Goal: Transaction & Acquisition: Download file/media

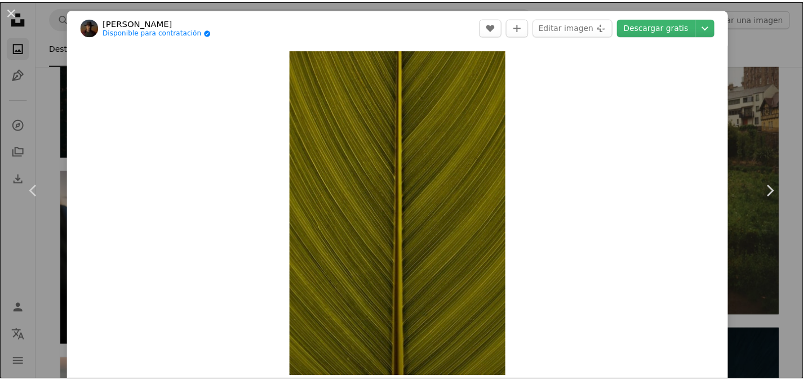
scroll to position [7357, 0]
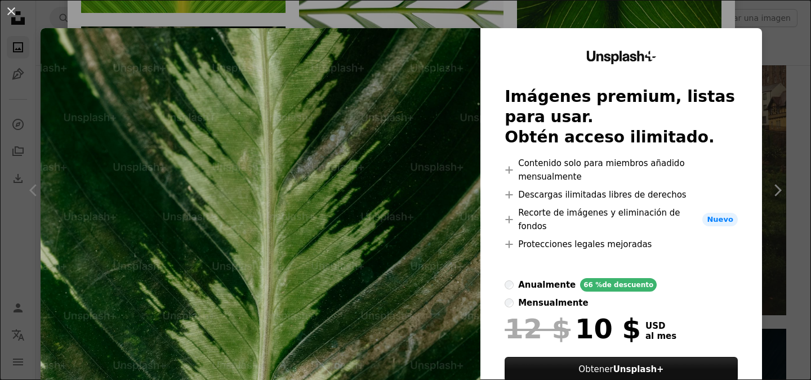
click at [0, 232] on div "An X shape Unsplash+ Imágenes premium, listas para usar. Obtén acceso ilimitado…" at bounding box center [405, 190] width 811 height 380
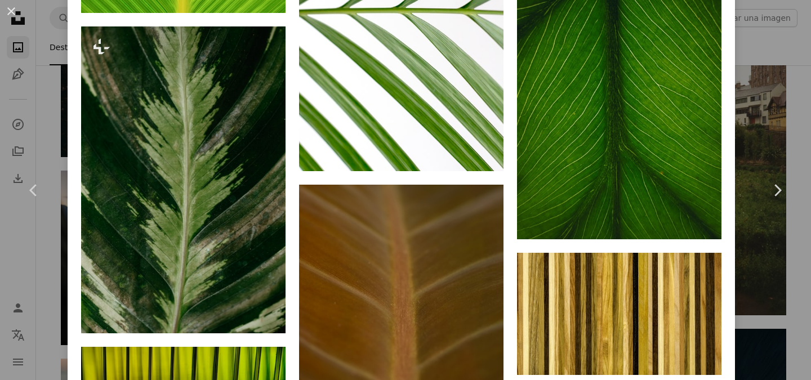
click at [61, 245] on div "An X shape Chevron left Chevron right [PERSON_NAME] Disponible para contratació…" at bounding box center [405, 190] width 811 height 380
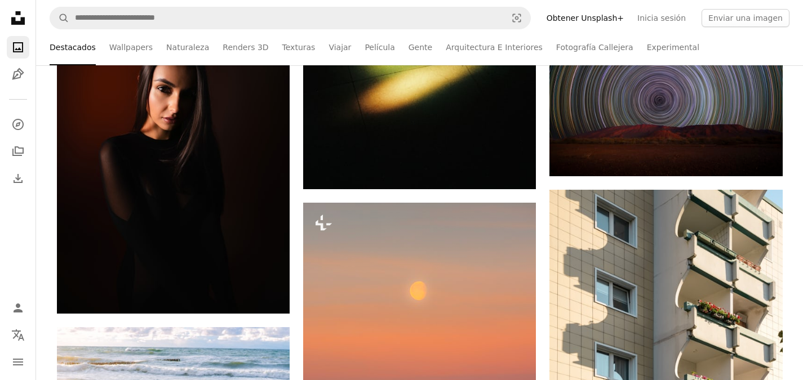
scroll to position [3645, 0]
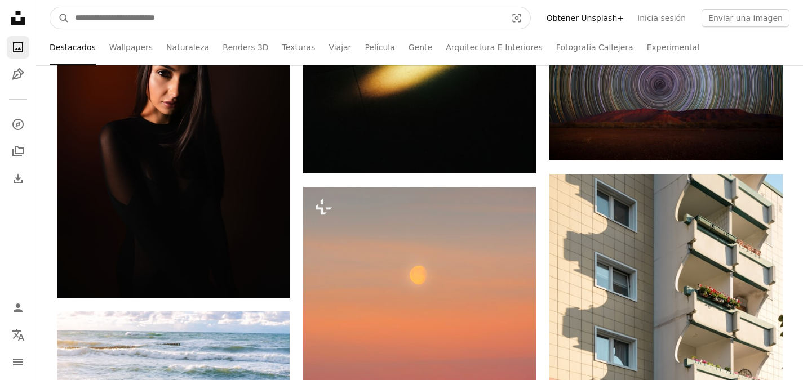
click at [131, 8] on input "Encuentra imágenes en todo el sitio" at bounding box center [286, 17] width 434 height 21
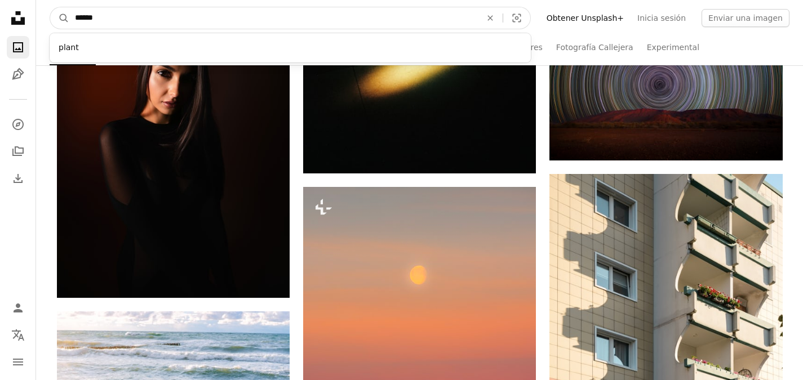
type input "******"
click at [50, 7] on button "A magnifying glass" at bounding box center [59, 17] width 19 height 21
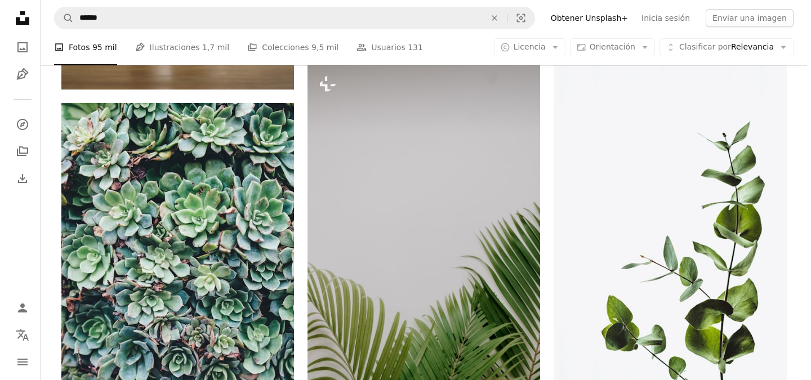
scroll to position [1074, 0]
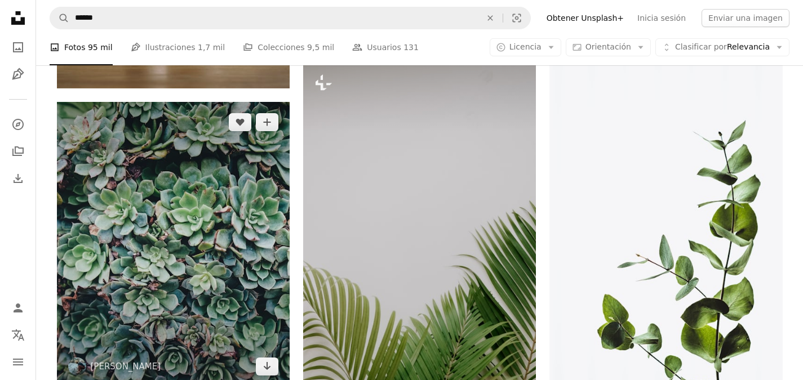
click at [271, 305] on img at bounding box center [173, 245] width 233 height 286
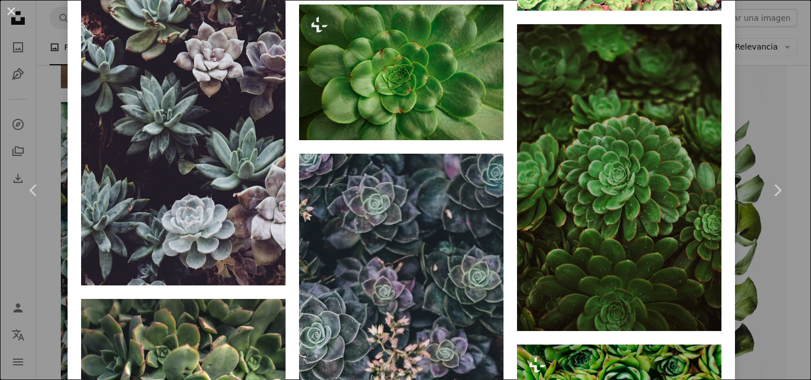
scroll to position [1256, 0]
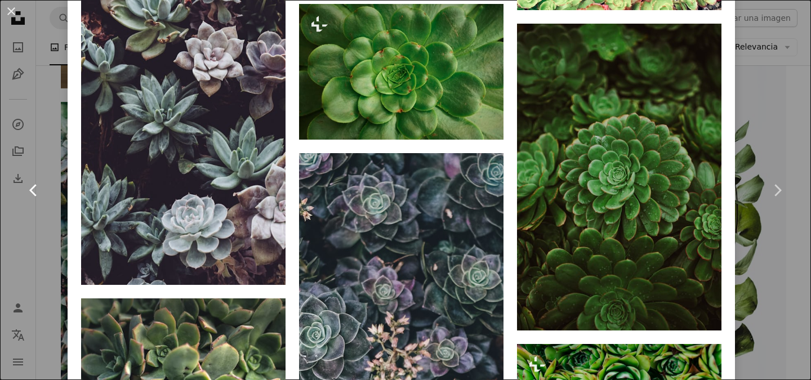
click at [0, 230] on link "Chevron left" at bounding box center [34, 190] width 68 height 108
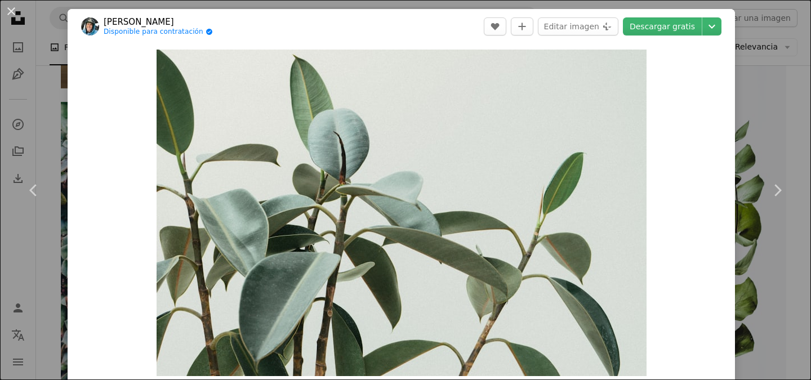
click at [0, 33] on div "An X shape Chevron left Chevron right [PERSON_NAME] Disponible para contratació…" at bounding box center [405, 190] width 811 height 380
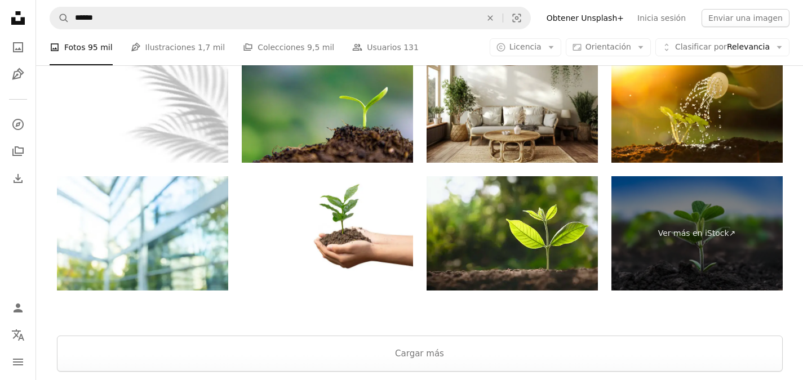
scroll to position [2703, 0]
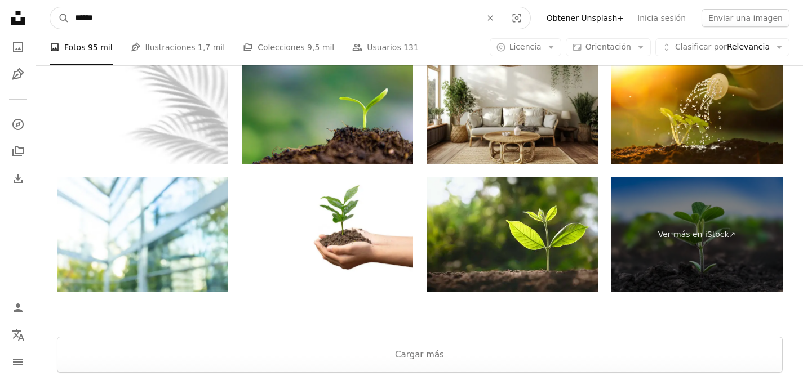
click at [108, 17] on input "******" at bounding box center [273, 17] width 409 height 21
type input "**********"
click button "A magnifying glass" at bounding box center [59, 17] width 19 height 21
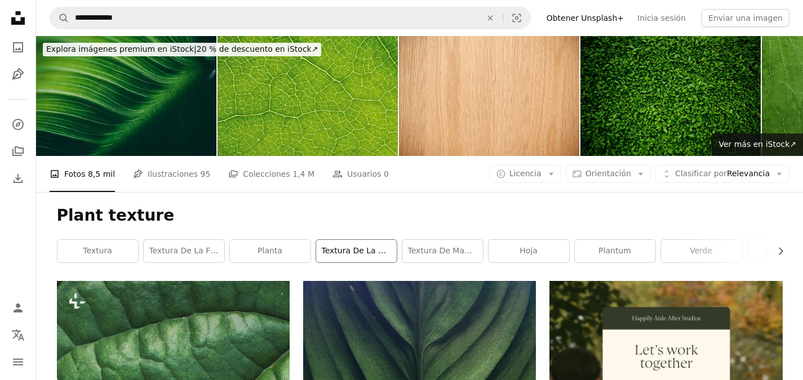
click at [353, 254] on link "Textura de la hoja" at bounding box center [356, 251] width 81 height 23
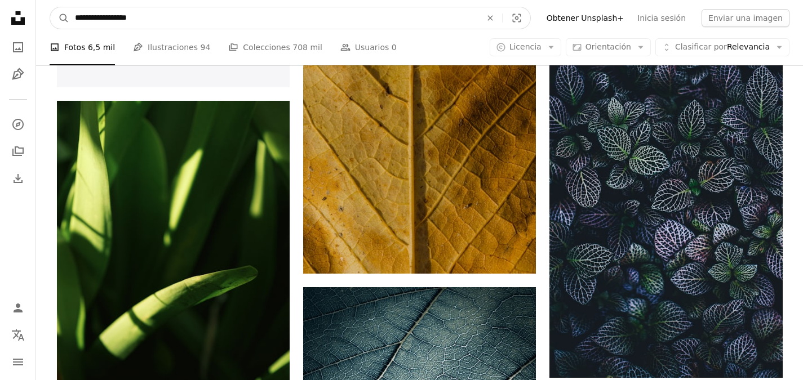
scroll to position [1966, 0]
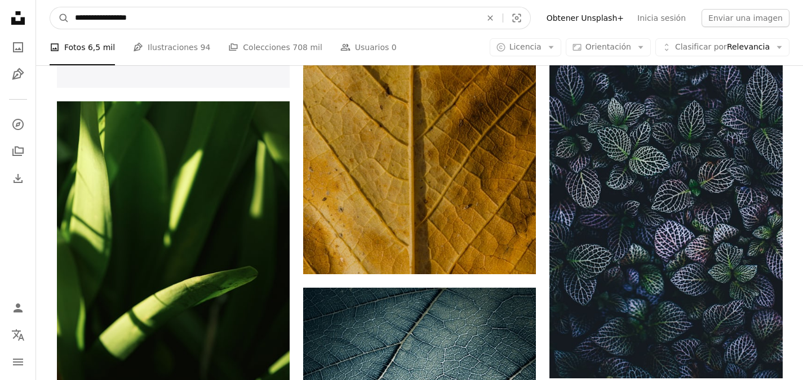
drag, startPoint x: 227, startPoint y: 20, endPoint x: 101, endPoint y: 17, distance: 125.7
click at [101, 17] on input "**********" at bounding box center [273, 17] width 409 height 21
type input "**********"
click button "A magnifying glass" at bounding box center [59, 17] width 19 height 21
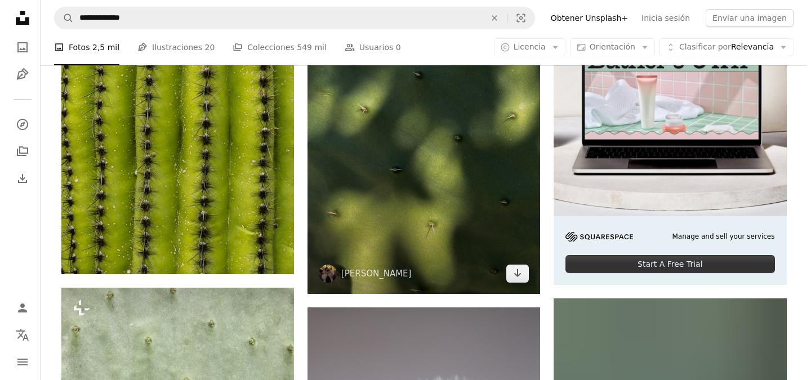
scroll to position [299, 0]
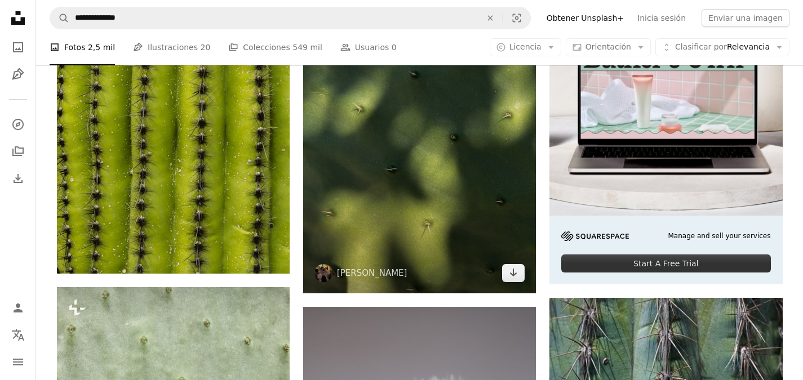
click at [415, 167] on img at bounding box center [419, 138] width 233 height 311
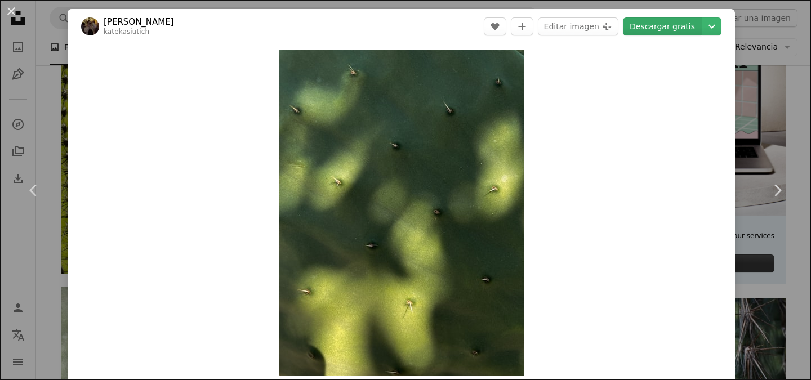
click at [645, 31] on link "Descargar gratis" at bounding box center [662, 26] width 79 height 18
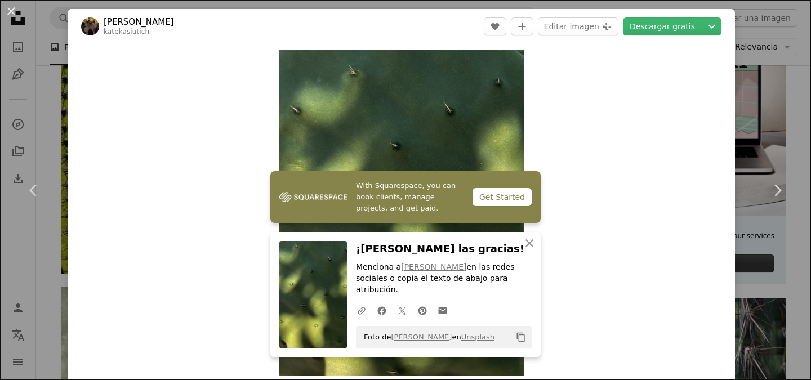
click at [679, 307] on div "Zoom in" at bounding box center [402, 213] width 668 height 338
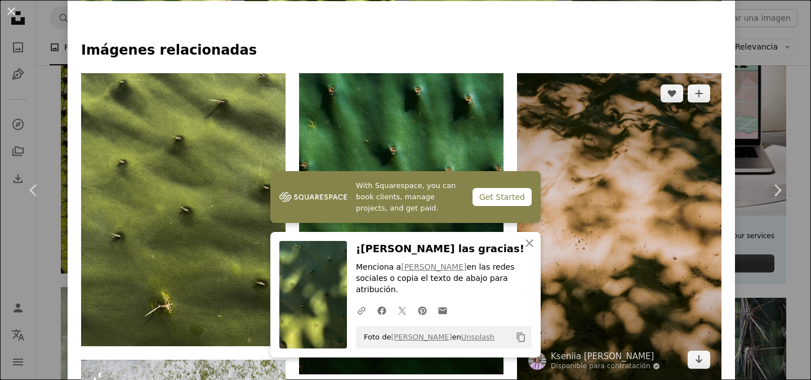
click at [679, 307] on img at bounding box center [619, 226] width 205 height 307
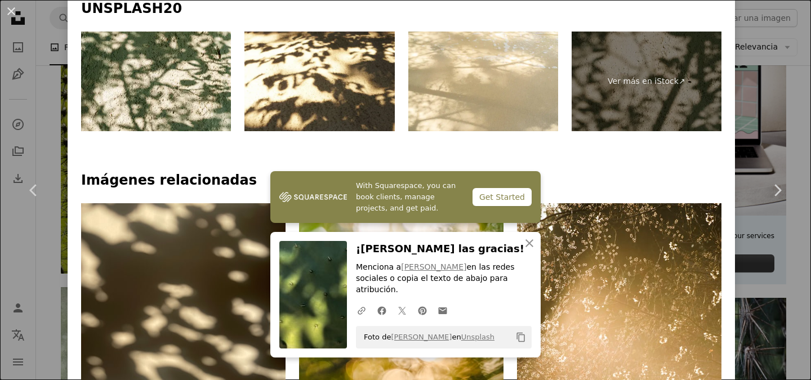
scroll to position [672, 0]
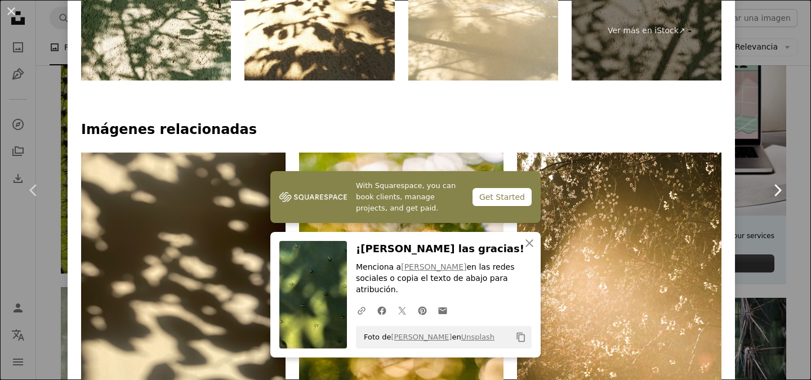
click at [783, 185] on link "Chevron right" at bounding box center [778, 190] width 68 height 108
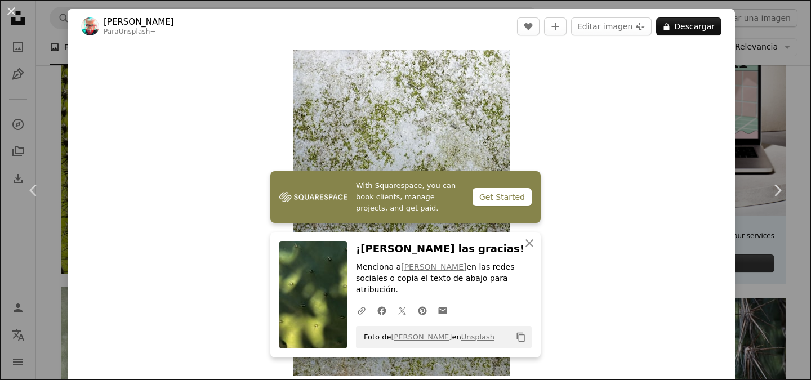
click at [770, 59] on div "An X shape Chevron left Chevron right With Squarespace, you can book clients, m…" at bounding box center [405, 190] width 811 height 380
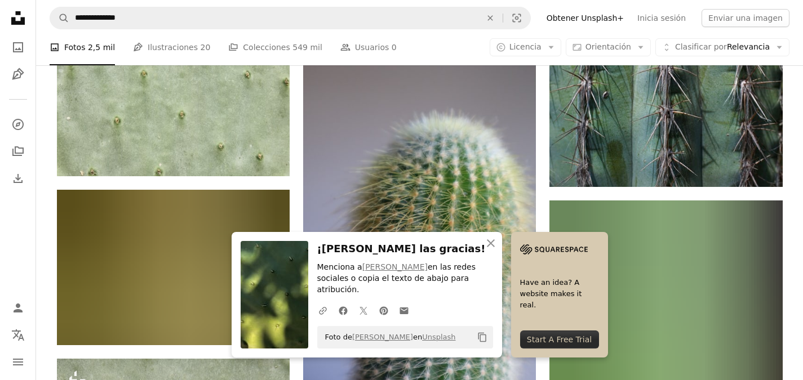
scroll to position [566, 0]
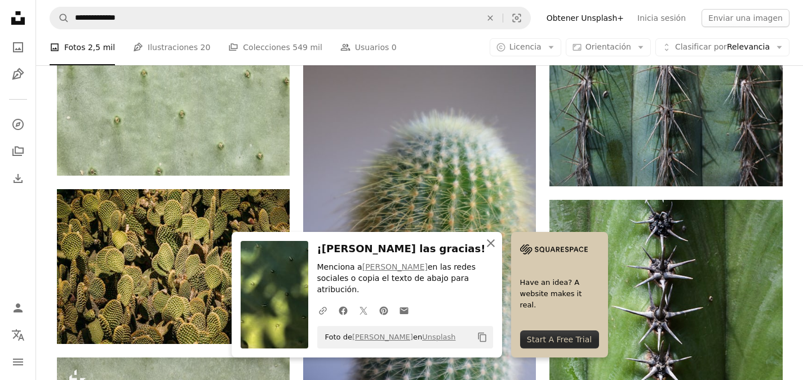
click at [487, 250] on icon "An X shape" at bounding box center [491, 244] width 14 height 14
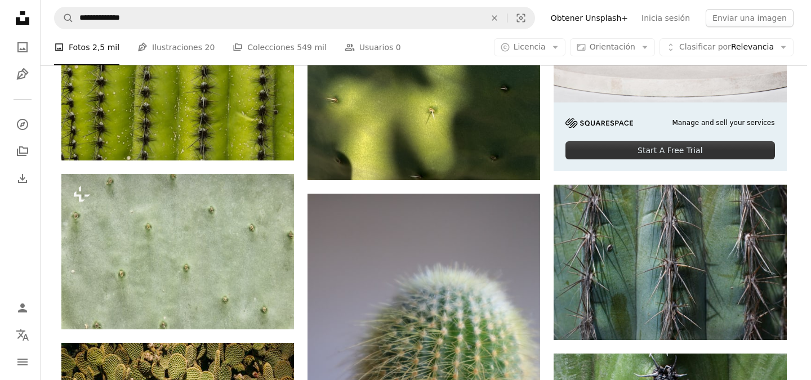
scroll to position [417, 0]
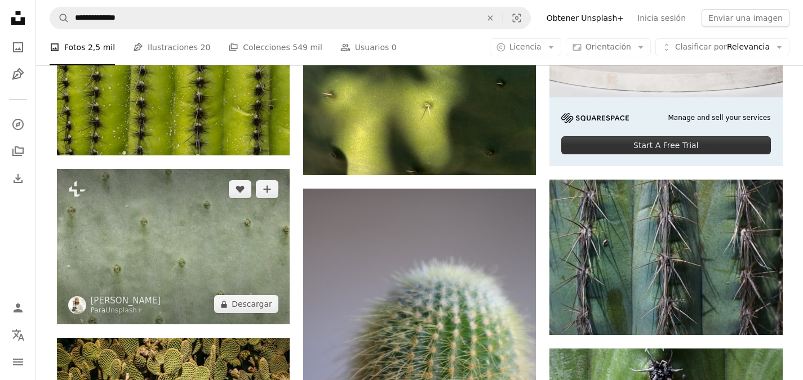
click at [96, 280] on img at bounding box center [173, 247] width 233 height 156
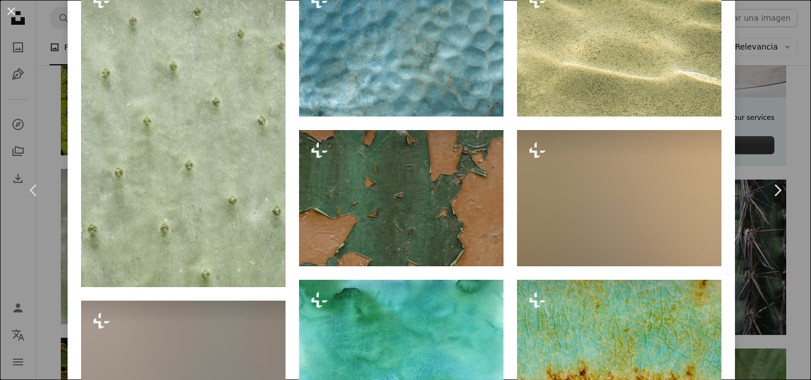
scroll to position [824, 0]
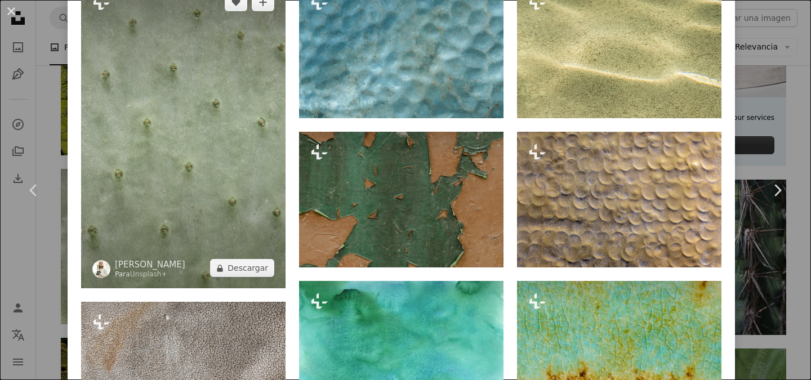
click at [229, 198] on img at bounding box center [183, 135] width 205 height 307
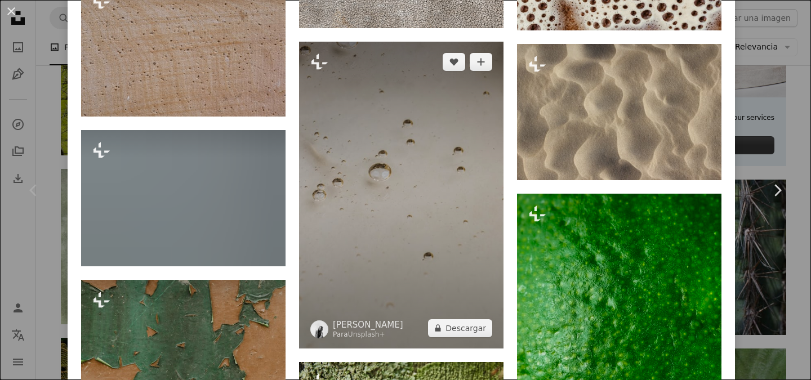
scroll to position [3428, 0]
